Goal: Transaction & Acquisition: Purchase product/service

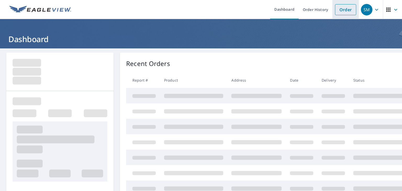
click at [341, 9] on link "Order" at bounding box center [345, 9] width 21 height 11
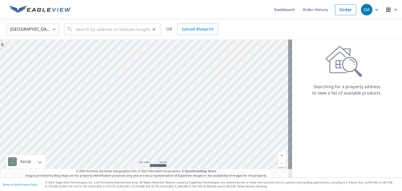
click at [73, 29] on div "​" at bounding box center [112, 30] width 97 height 12
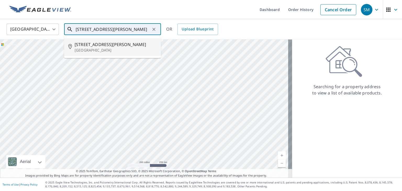
click at [85, 46] on span "[STREET_ADDRESS][PERSON_NAME]" at bounding box center [116, 44] width 82 height 6
type input "[STREET_ADDRESS][PERSON_NAME]"
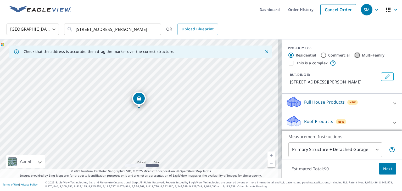
click at [354, 55] on input "Multi-Family" at bounding box center [357, 55] width 6 height 6
radio input "true"
type input "2"
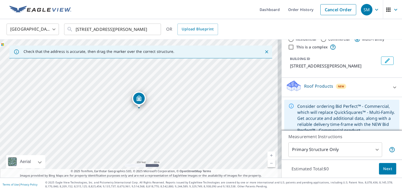
scroll to position [25, 0]
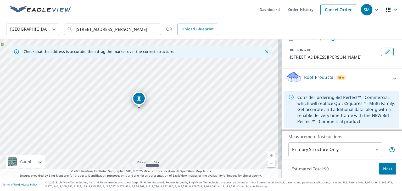
click at [318, 79] on p "Roof Products" at bounding box center [318, 77] width 29 height 6
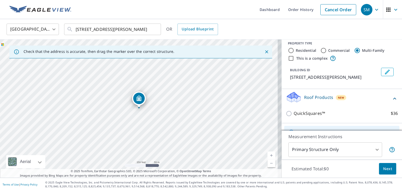
scroll to position [0, 0]
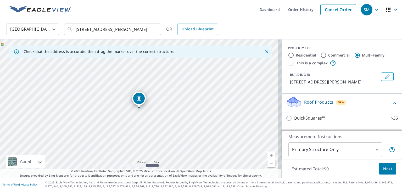
click at [304, 103] on p "Roof Products" at bounding box center [318, 102] width 29 height 6
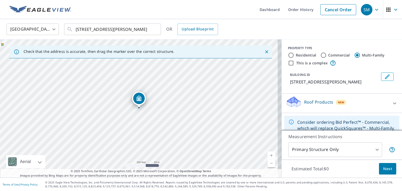
scroll to position [25, 0]
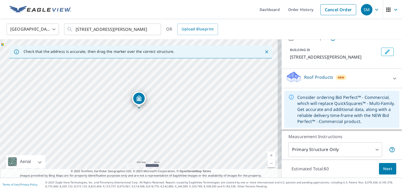
click at [304, 77] on p "Roof Products" at bounding box center [318, 77] width 29 height 6
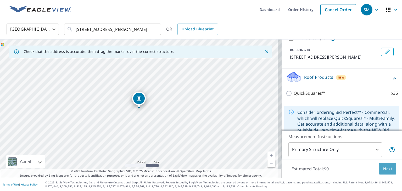
click at [388, 167] on span "Next" at bounding box center [387, 169] width 9 height 7
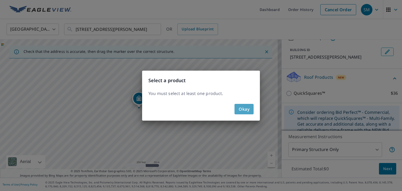
click at [242, 108] on span "Okay" at bounding box center [244, 108] width 11 height 7
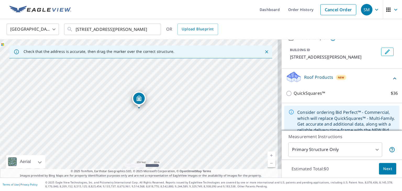
click at [331, 114] on div "Consider ordering Bid Perfect™ - Commercial, which will replace QuickSquares™ -…" at bounding box center [346, 124] width 98 height 34
click at [289, 112] on icon at bounding box center [291, 112] width 5 height 5
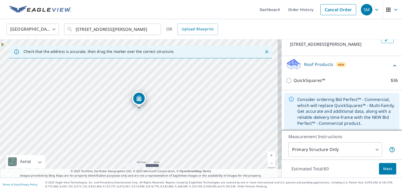
scroll to position [40, 0]
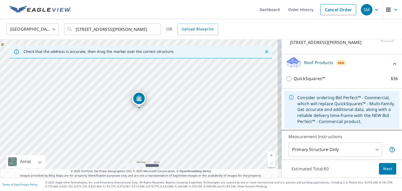
click at [323, 107] on div "Consider ordering Bid Perfect™ - Commercial, which will replace QuickSquares™ -…" at bounding box center [346, 110] width 98 height 34
click at [313, 62] on p "Roof Products" at bounding box center [318, 62] width 29 height 6
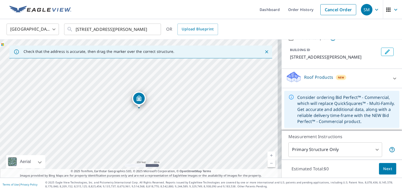
scroll to position [25, 0]
click at [327, 105] on div "Consider ordering Bid Perfect™ - Commercial, which will replace QuickSquares™ -…" at bounding box center [346, 109] width 98 height 34
click at [288, 97] on icon at bounding box center [291, 97] width 6 height 6
click at [391, 77] on icon at bounding box center [394, 78] width 6 height 6
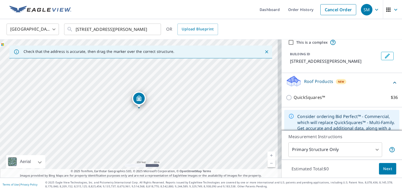
scroll to position [0, 0]
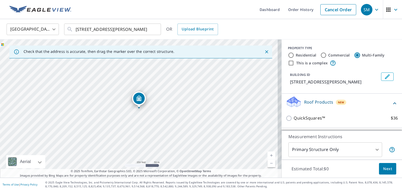
click at [354, 54] on input "Multi-Family" at bounding box center [357, 55] width 6 height 6
click at [320, 55] on input "Commercial" at bounding box center [323, 55] width 6 height 6
radio input "true"
type input "4"
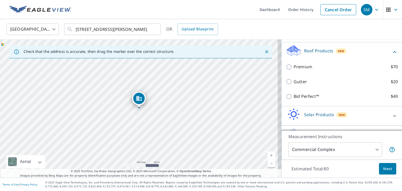
scroll to position [52, 0]
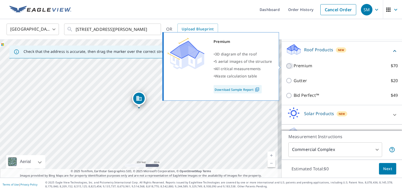
click at [286, 65] on input "Premium $70" at bounding box center [290, 66] width 8 height 6
checkbox input "true"
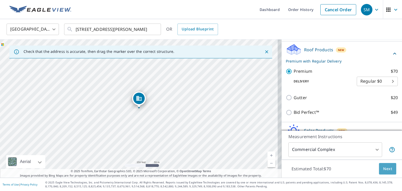
click at [384, 170] on span "Next" at bounding box center [387, 169] width 9 height 7
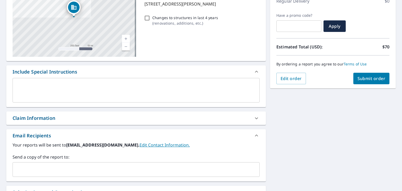
scroll to position [131, 0]
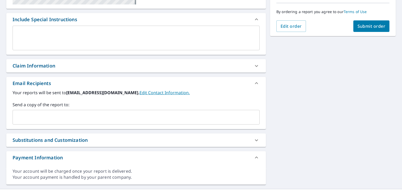
click at [55, 117] on input "text" at bounding box center [132, 117] width 234 height 10
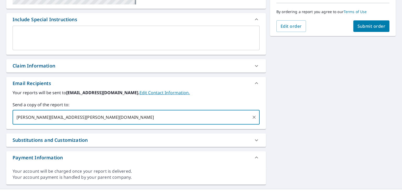
type input "[PERSON_NAME][EMAIL_ADDRESS][PERSON_NAME][DOMAIN_NAME]"
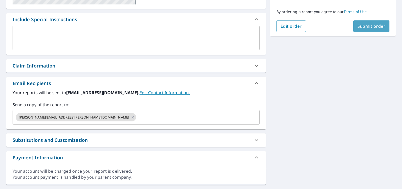
click at [370, 23] on button "Submit order" at bounding box center [371, 26] width 36 height 12
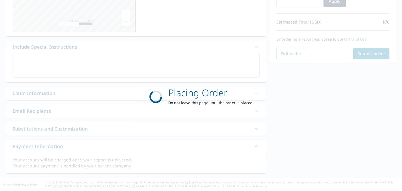
scroll to position [103, 0]
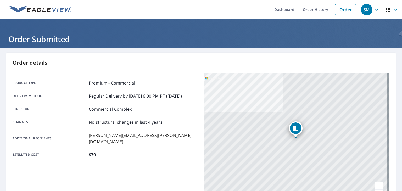
click at [365, 8] on div "SM" at bounding box center [367, 10] width 12 height 12
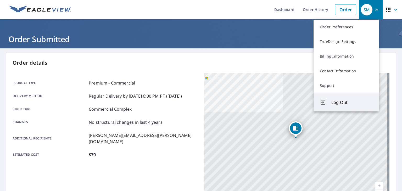
click at [343, 102] on span "Log Out" at bounding box center [351, 102] width 41 height 6
